Goal: Obtain resource: Obtain resource

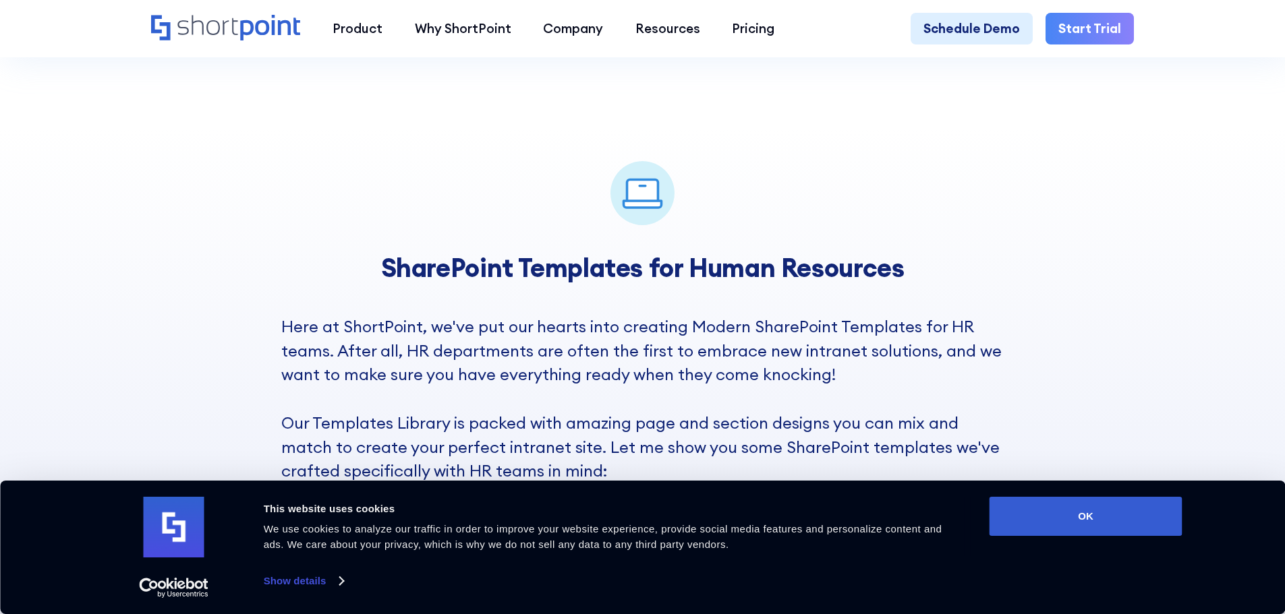
scroll to position [877, 0]
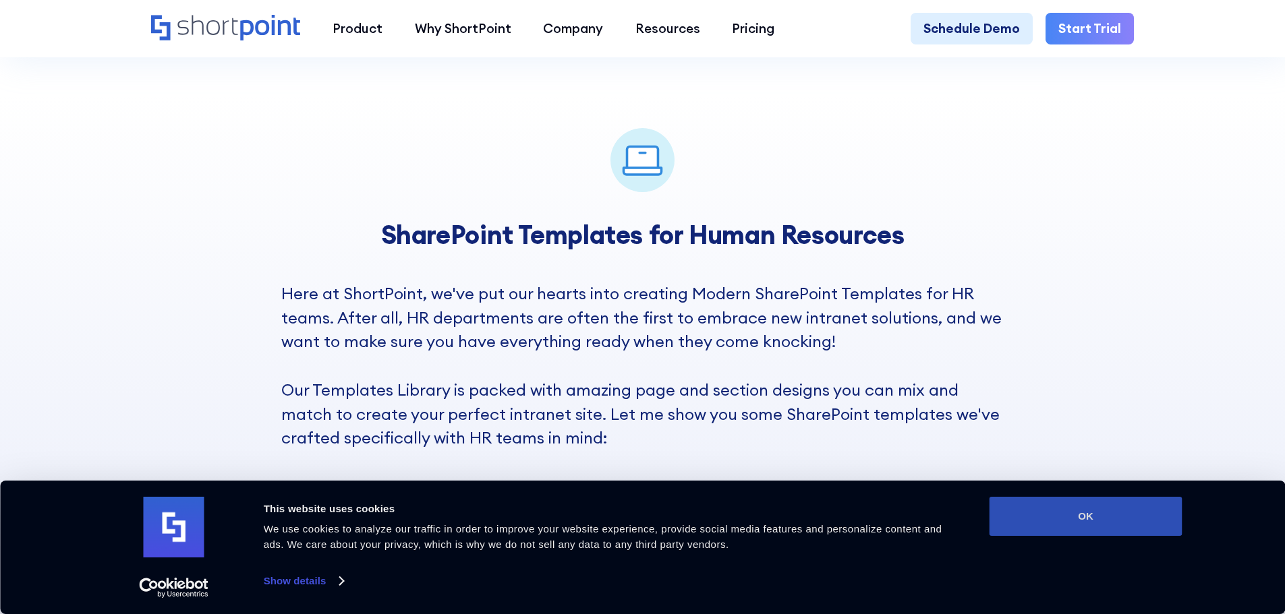
click at [1043, 515] on button "OK" at bounding box center [1086, 516] width 193 height 39
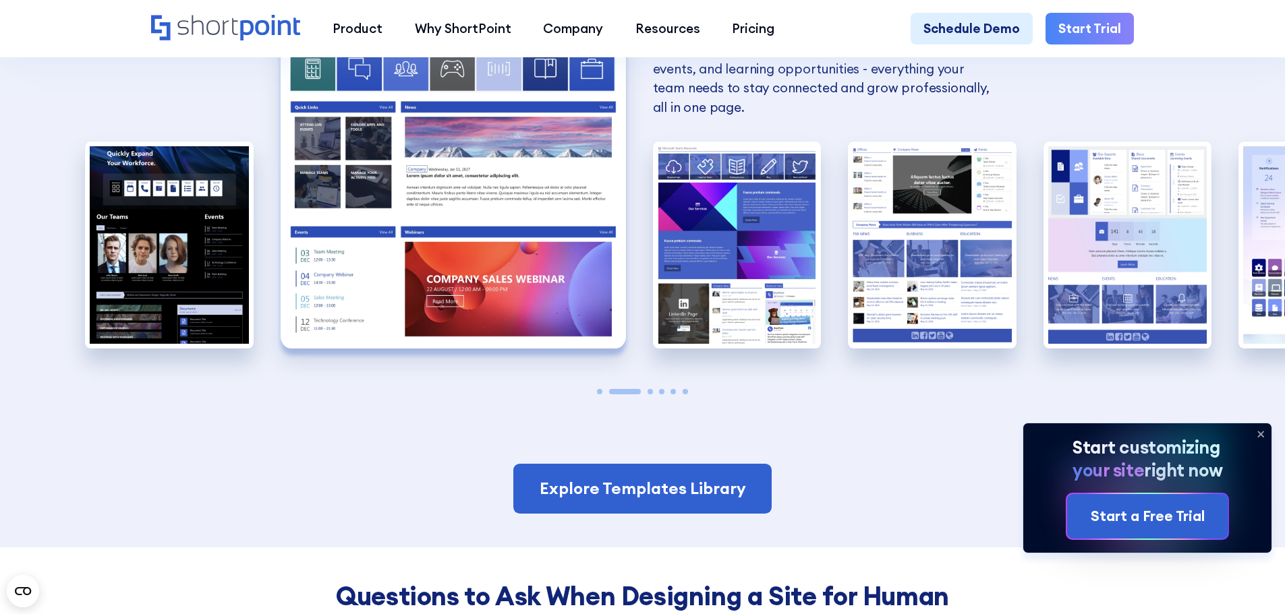
scroll to position [1484, 0]
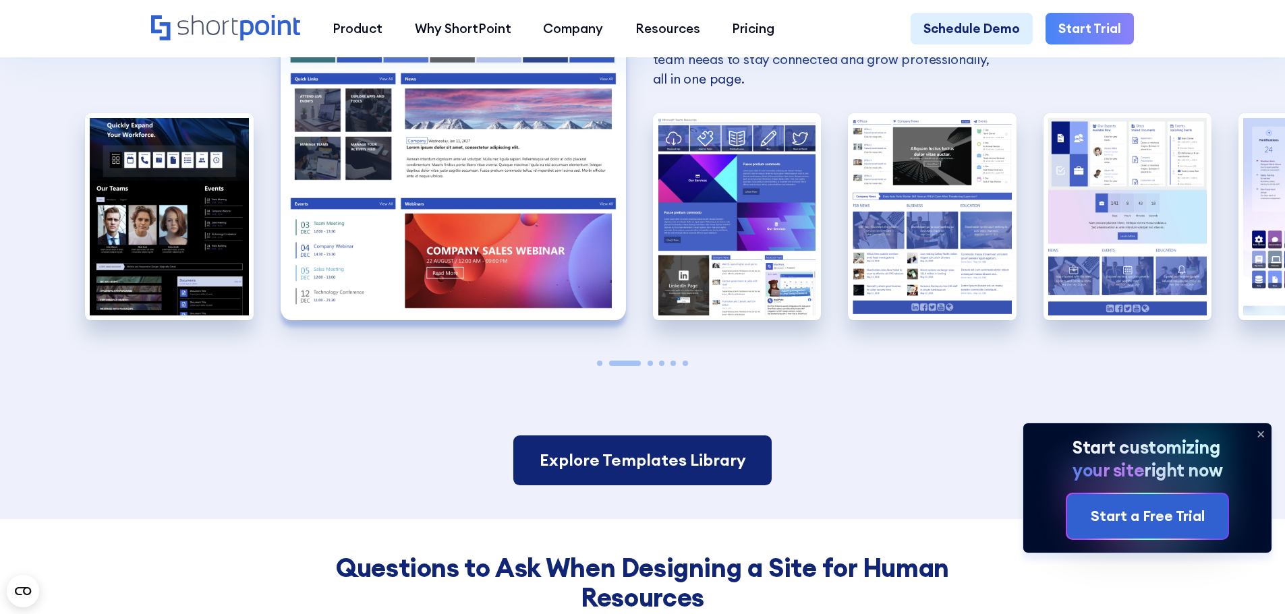
click at [621, 465] on link "Explore Templates Library" at bounding box center [642, 461] width 258 height 50
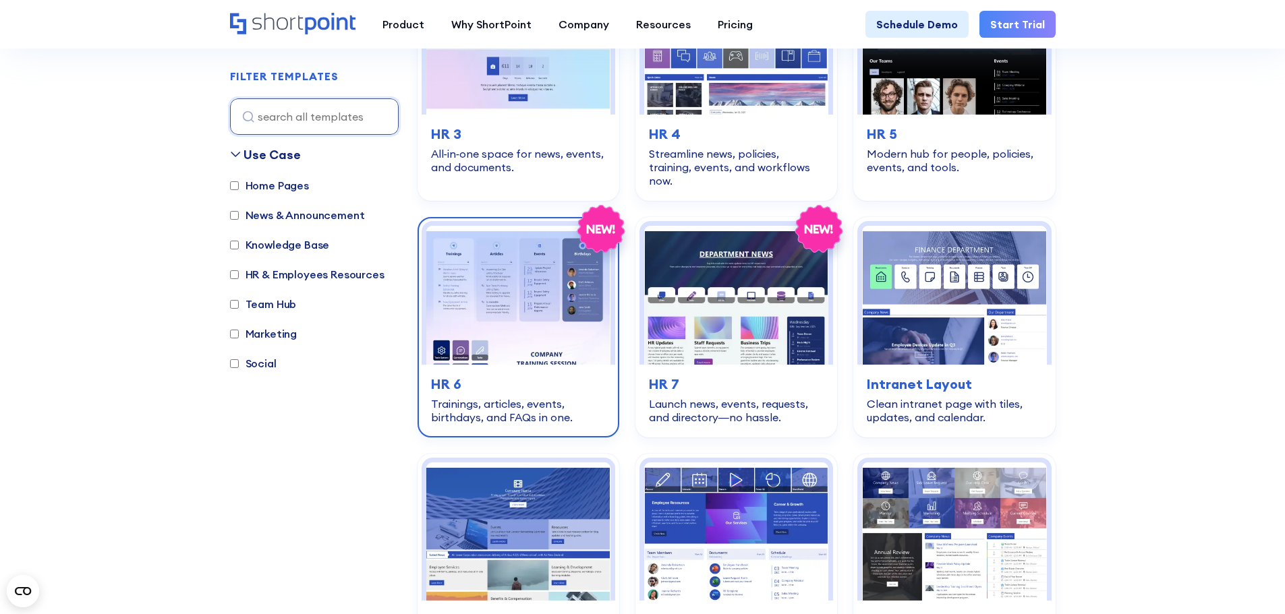
scroll to position [742, 0]
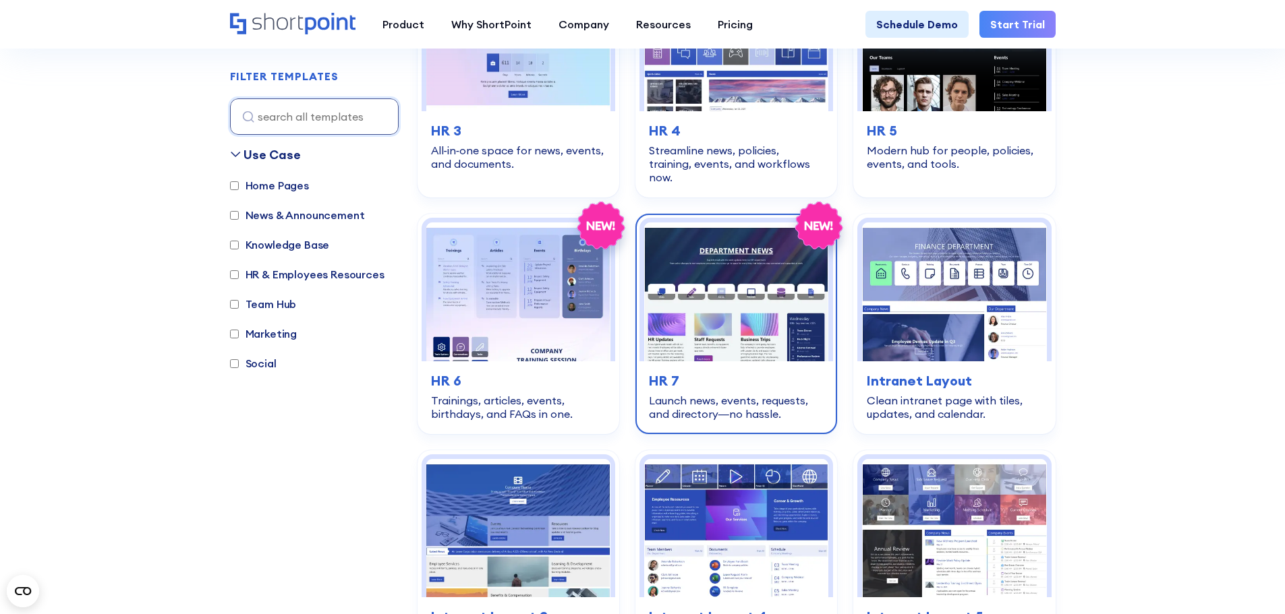
click at [729, 326] on img at bounding box center [736, 292] width 184 height 138
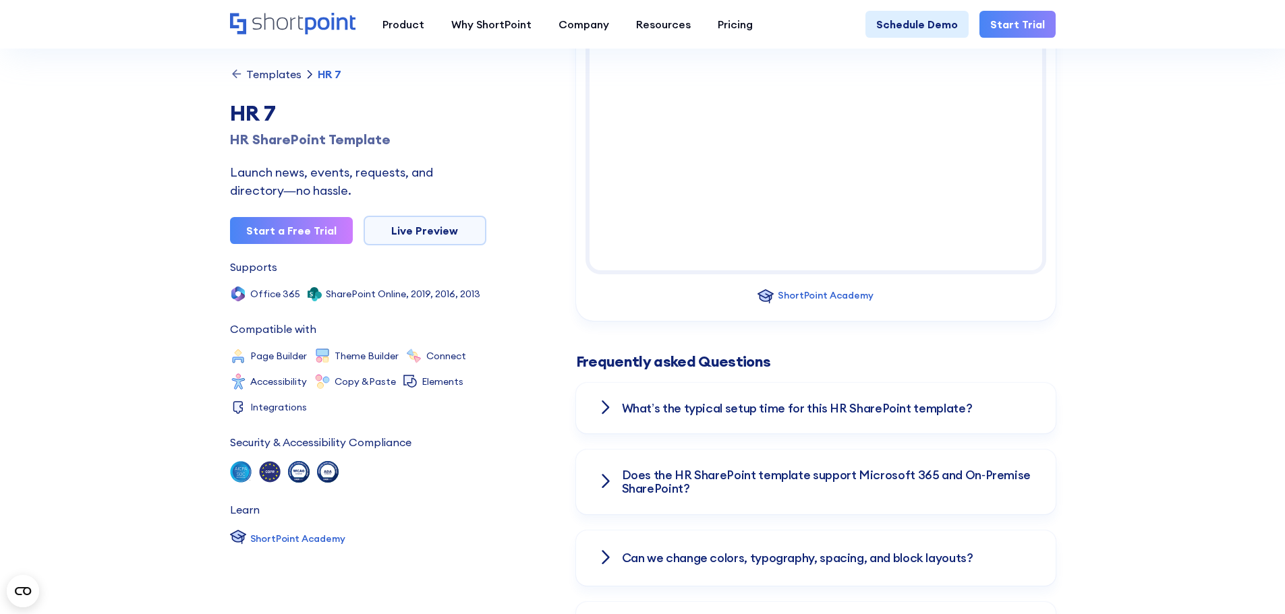
scroll to position [1619, 0]
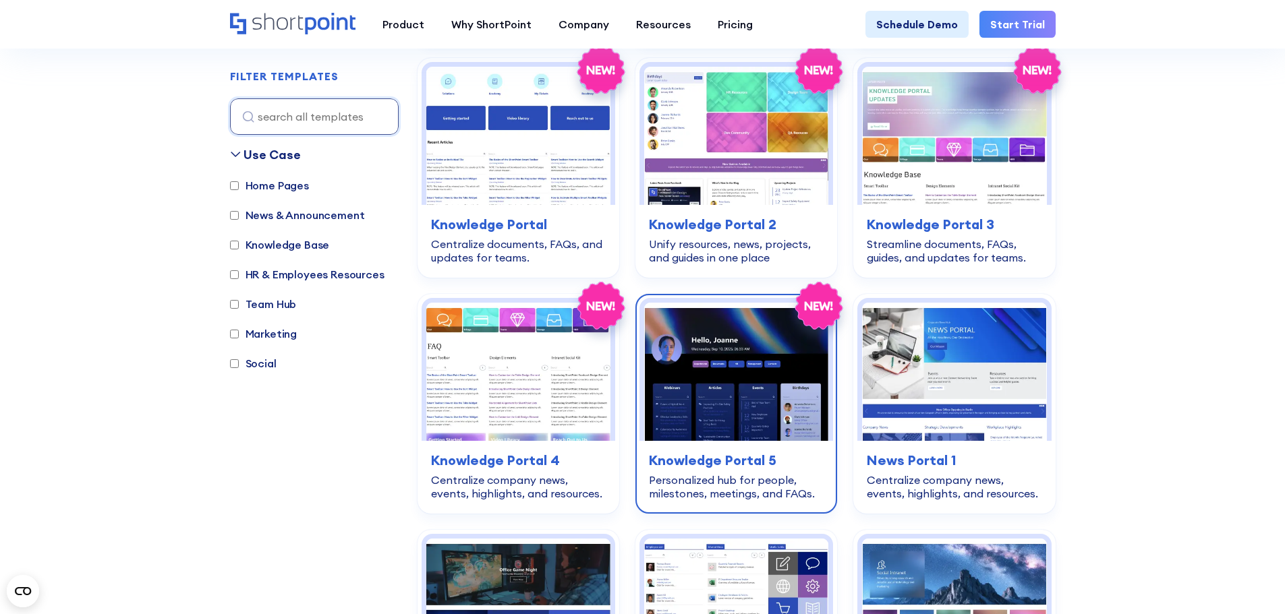
scroll to position [1416, 0]
